Goal: Task Accomplishment & Management: Use online tool/utility

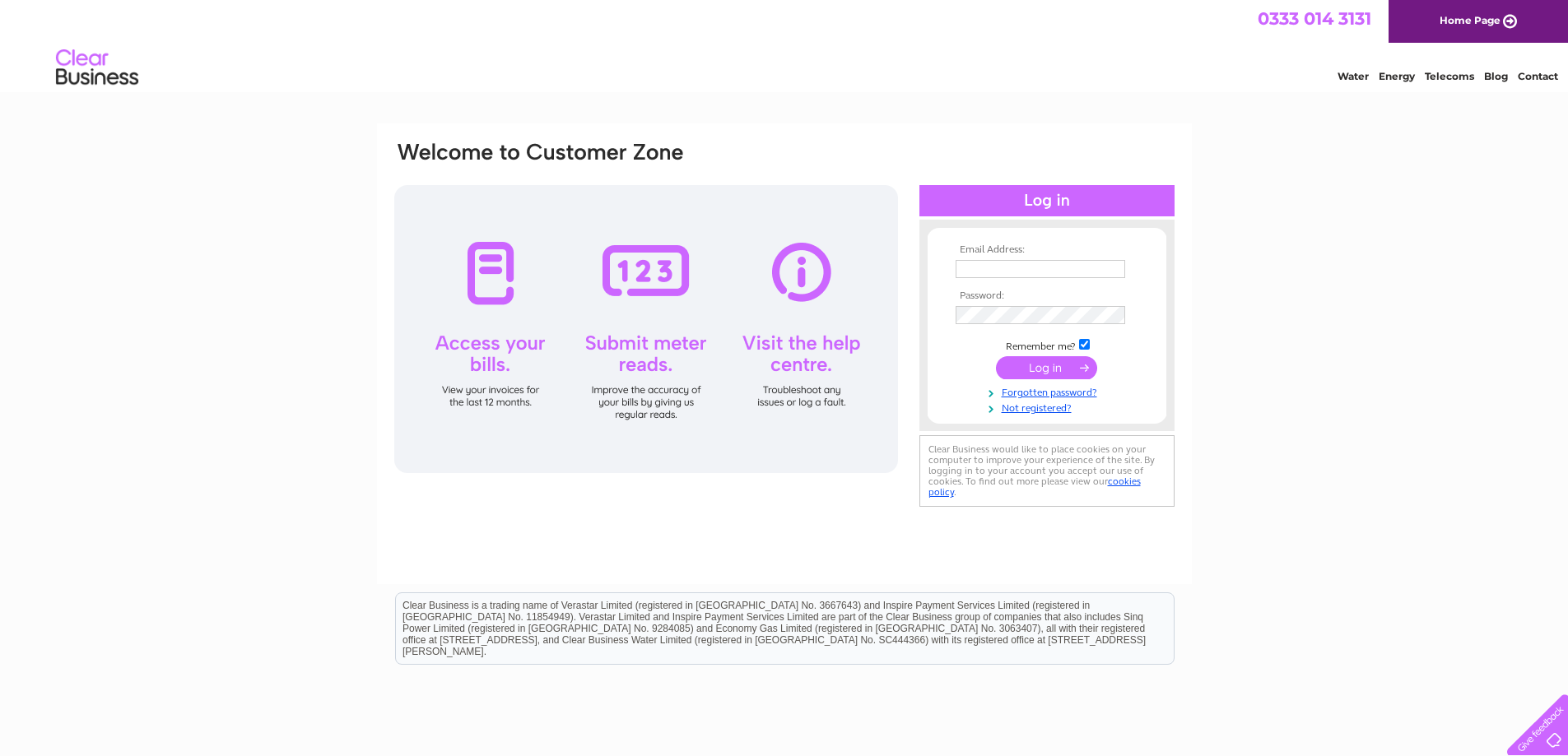
type input "grahamknight_1@hotmail.com"
click at [1052, 368] on input "submit" at bounding box center [1047, 367] width 102 height 23
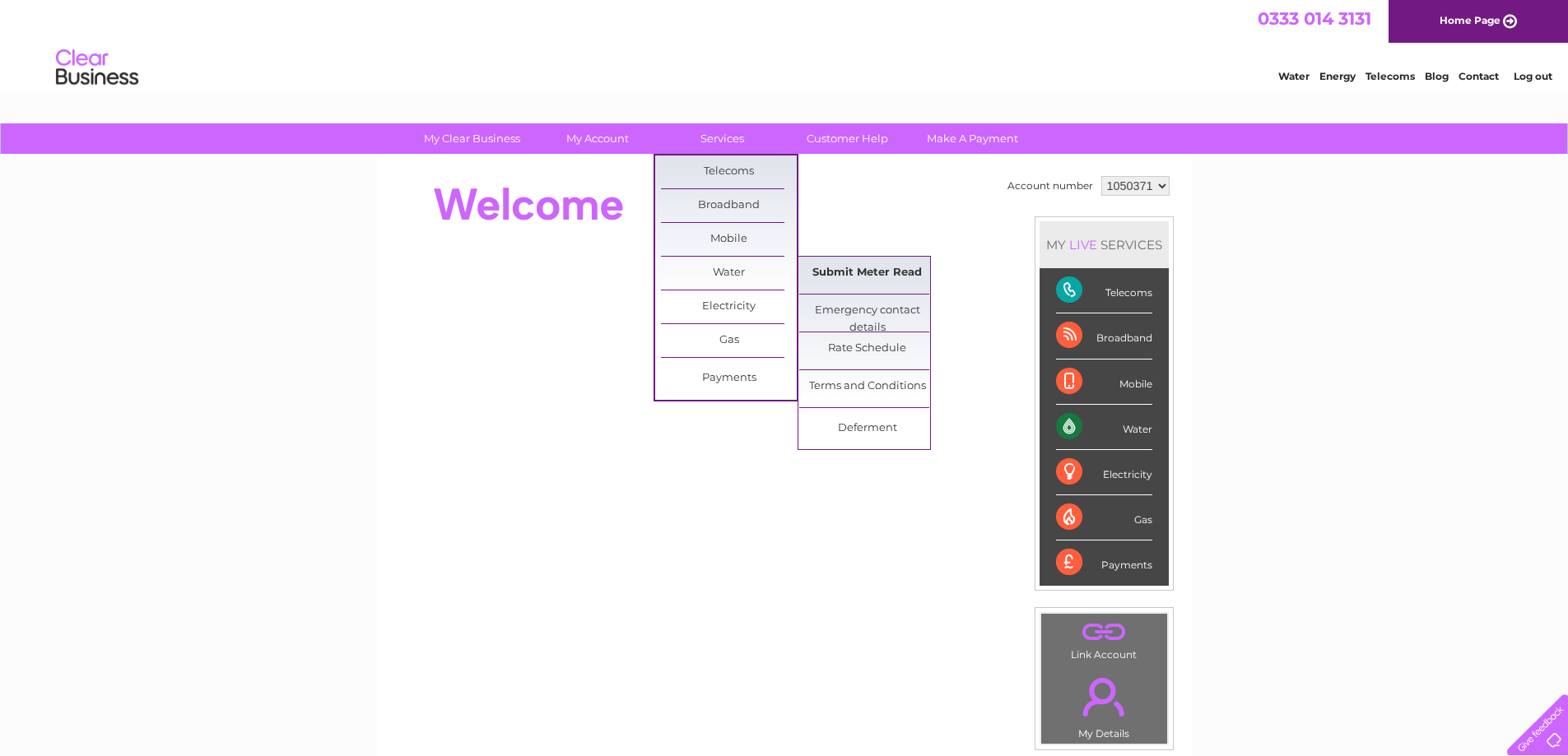
click at [834, 269] on link "Submit Meter Read" at bounding box center [868, 272] width 136 height 33
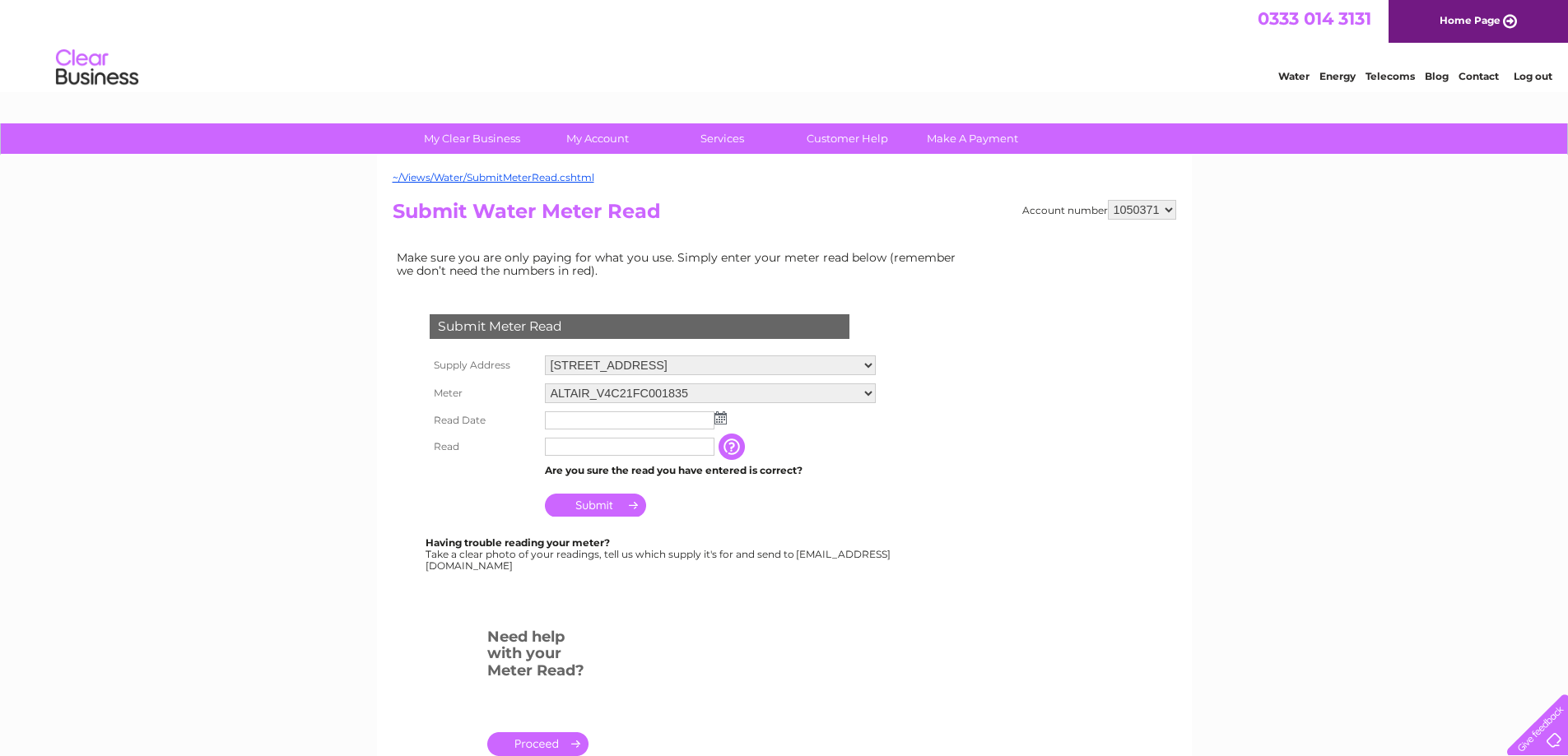
click at [720, 416] on img at bounding box center [721, 417] width 13 height 13
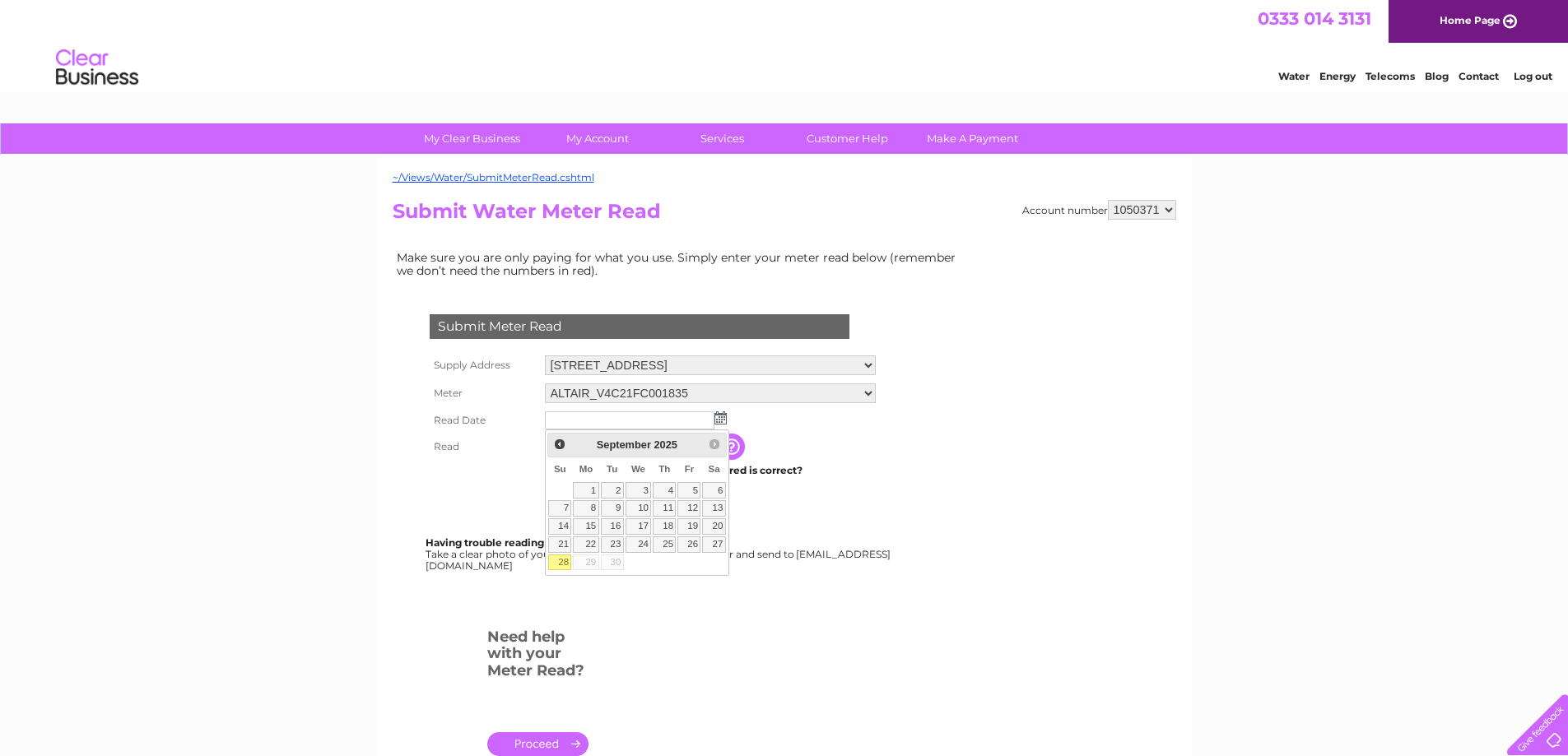
click at [565, 571] on link "28" at bounding box center [559, 563] width 23 height 17
type input "2025/09/28"
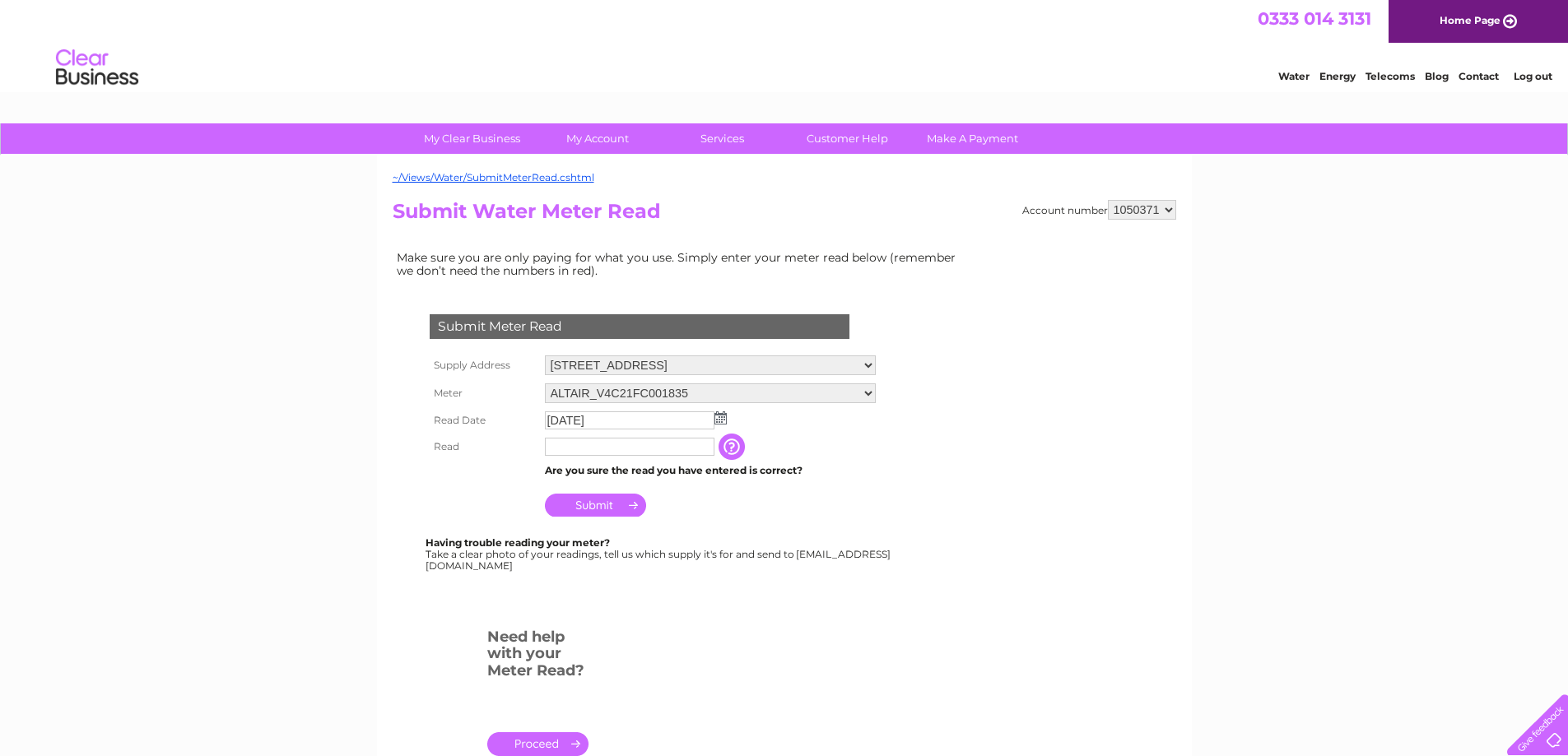
click at [582, 451] on input "text" at bounding box center [630, 447] width 170 height 18
type input "03610"
click at [607, 508] on input "Submit" at bounding box center [595, 506] width 102 height 23
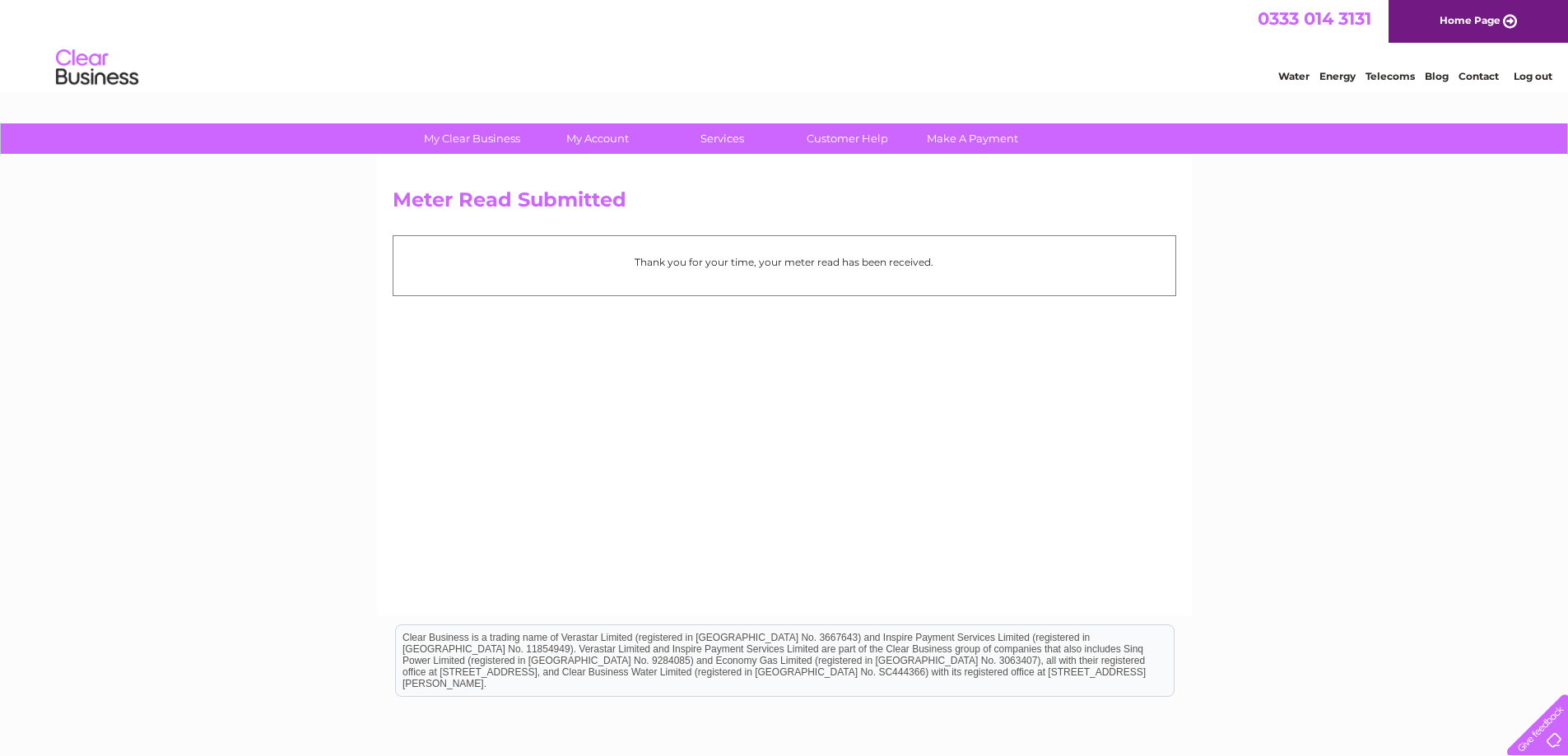
click at [1537, 82] on link "Log out" at bounding box center [1532, 76] width 39 height 13
